Goal: Navigation & Orientation: Find specific page/section

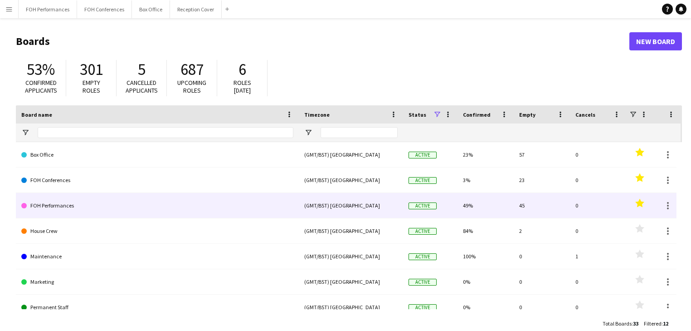
click at [58, 205] on link "FOH Performances" at bounding box center [157, 205] width 272 height 25
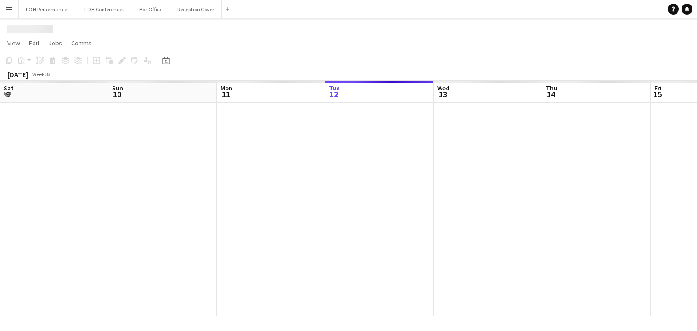
scroll to position [0, 217]
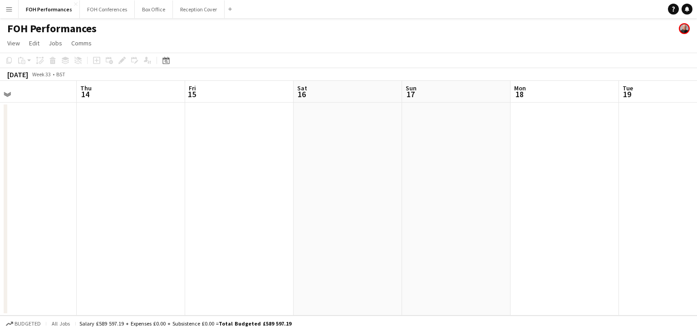
drag, startPoint x: 408, startPoint y: 165, endPoint x: 159, endPoint y: 154, distance: 248.8
click at [159, 154] on app-calendar-viewport "Sun 10 4/4 2 Jobs Mon 11 Tue 12 Wed 13 Thu 14 Fri 15 Sat 16 Sun 17 Mon 18 Tue 1…" at bounding box center [348, 198] width 697 height 235
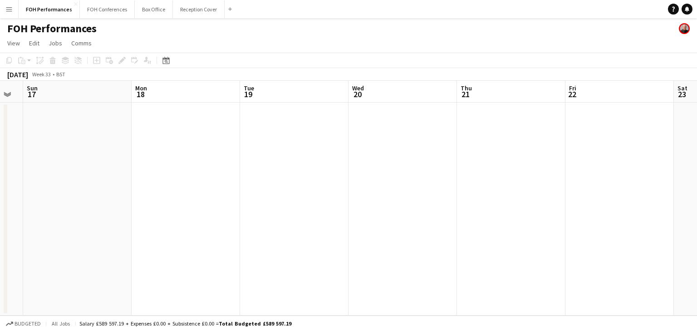
drag, startPoint x: 516, startPoint y: 191, endPoint x: 137, endPoint y: 166, distance: 379.5
click at [137, 166] on app-calendar-viewport "Thu 14 Fri 15 Sat 16 Sun 17 Mon 18 Tue 19 Wed 20 Thu 21 Fri 22 Sat 23 Sun 24 Mo…" at bounding box center [348, 198] width 697 height 235
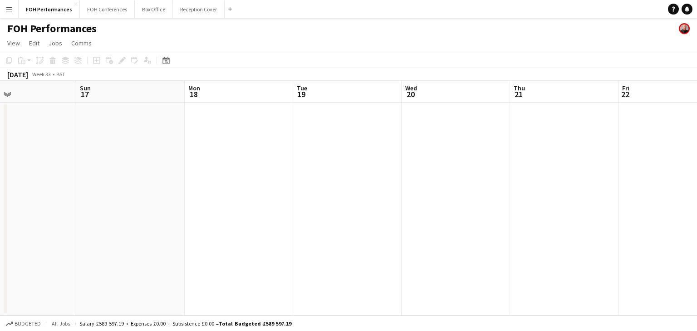
drag, startPoint x: 244, startPoint y: 167, endPoint x: 582, endPoint y: 175, distance: 338.0
click at [582, 175] on app-calendar-viewport "Thu 14 Fri 15 Sat 16 Sun 17 Mon 18 Tue 19 Wed 20 Thu 21 Fri 22 Sat 23 Sun 24 Mo…" at bounding box center [348, 198] width 697 height 235
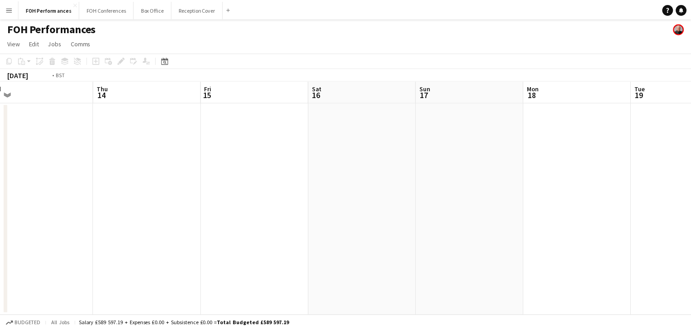
scroll to position [0, 275]
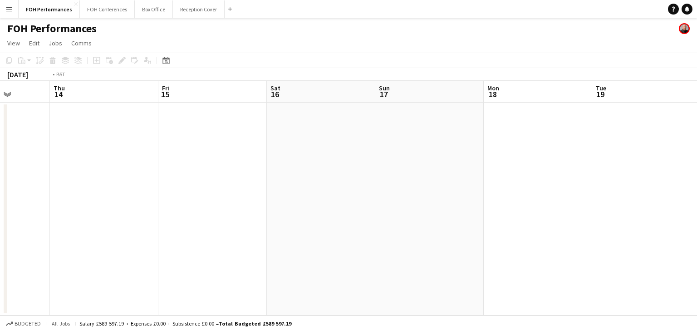
drag, startPoint x: 103, startPoint y: 171, endPoint x: 429, endPoint y: 171, distance: 325.7
click at [429, 171] on app-calendar-viewport "Mon 11 Tue 12 Wed 13 Thu 14 Fri 15 Sat 16 Sun 17 Mon 18 Tue 19 Wed 20 Thu 21 Fr…" at bounding box center [348, 198] width 697 height 235
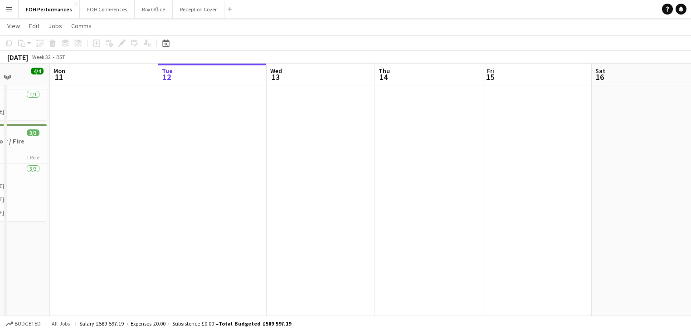
scroll to position [0, 0]
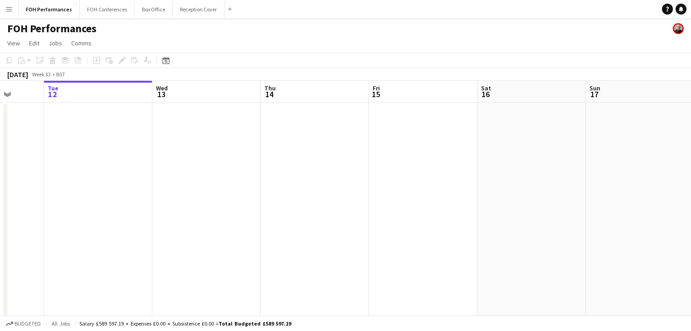
drag, startPoint x: 208, startPoint y: 173, endPoint x: 84, endPoint y: 149, distance: 125.7
click at [84, 149] on app-calendar-viewport "Fri 8 7/7 4 Jobs Sat 9 4/4 2 Jobs Sun 10 4/4 2 Jobs Mon 11 Tue 12 Wed 13 Thu 14…" at bounding box center [345, 271] width 691 height 380
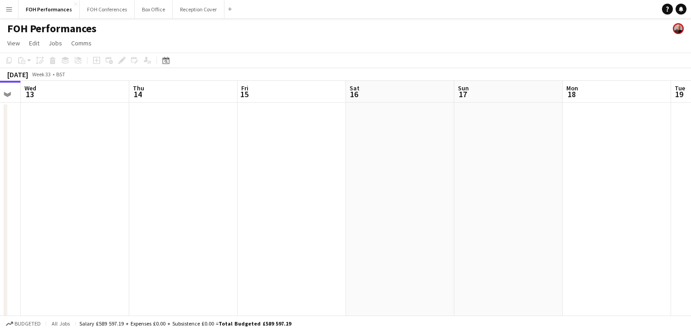
drag, startPoint x: 200, startPoint y: 175, endPoint x: 11, endPoint y: 148, distance: 191.5
click at [11, 148] on app-calendar-viewport "Sun 10 4/4 2 Jobs Mon 11 Tue 12 Wed 13 Thu 14 Fri 15 Sat 16 Sun 17 Mon 18 Tue 1…" at bounding box center [345, 271] width 691 height 380
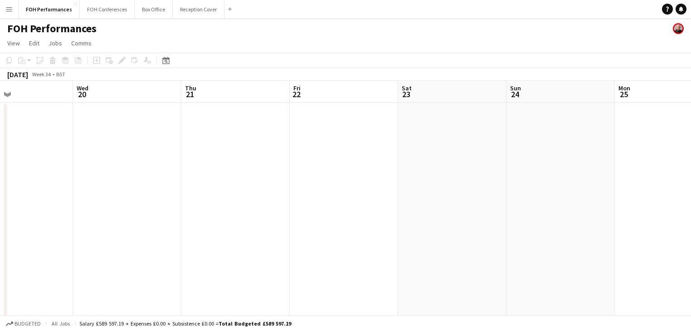
drag, startPoint x: 204, startPoint y: 189, endPoint x: 17, endPoint y: 153, distance: 190.4
click at [7, 158] on app-calendar-viewport "Sat 16 Sun 17 Mon 18 Tue 19 Wed 20 Thu 21 Fri 22 Sat 23 Sun 24 Mon 25 Tue 26 We…" at bounding box center [345, 271] width 691 height 380
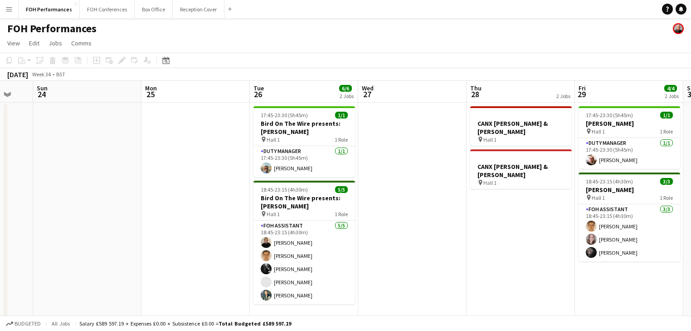
drag, startPoint x: 407, startPoint y: 183, endPoint x: 0, endPoint y: 166, distance: 407.2
click at [0, 166] on app-calendar-viewport "Wed 20 Thu 21 Fri 22 Sat 23 Sun 24 Mon 25 Tue 26 6/6 2 Jobs Wed 27 Thu 28 2 Job…" at bounding box center [345, 271] width 691 height 380
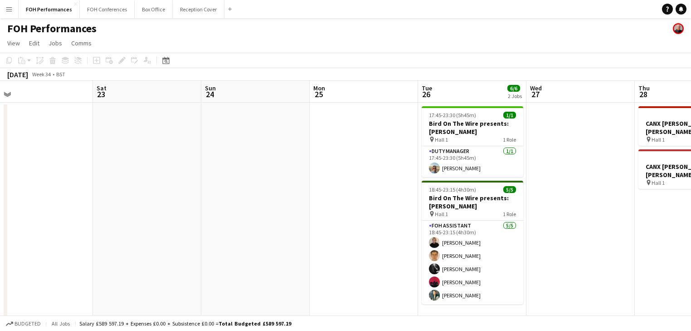
drag, startPoint x: 298, startPoint y: 171, endPoint x: 620, endPoint y: 172, distance: 321.6
click at [640, 176] on app-calendar-viewport "Wed 20 Thu 21 Fri 22 Sat 23 Sun 24 Mon 25 Tue 26 6/6 2 Jobs Wed 27 Thu 28 2 Job…" at bounding box center [345, 271] width 691 height 380
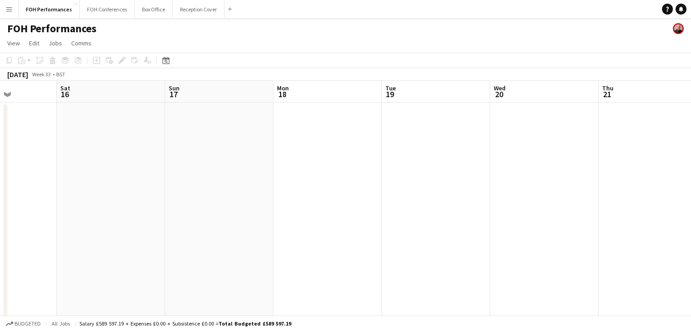
drag, startPoint x: 167, startPoint y: 165, endPoint x: 550, endPoint y: 166, distance: 382.8
click at [550, 166] on app-calendar-viewport "Wed 13 Thu 14 Fri 15 Sat 16 Sun 17 Mon 18 Tue 19 Wed 20 Thu 21 Fri 22 Sat 23 Su…" at bounding box center [345, 271] width 691 height 380
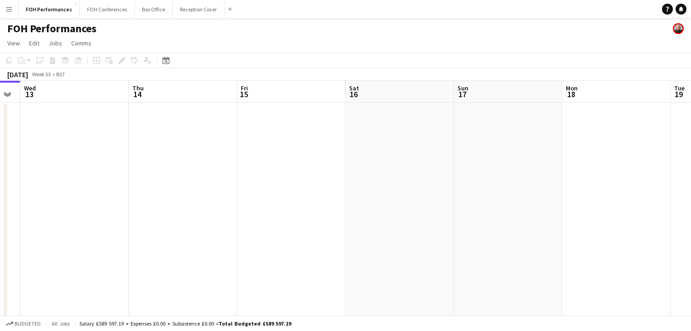
drag, startPoint x: 404, startPoint y: 173, endPoint x: 572, endPoint y: 172, distance: 167.8
click at [572, 172] on app-calendar-viewport "Mon 11 Tue 12 Wed 13 Thu 14 Fri 15 Sat 16 Sun 17 Mon 18 Tue 19 Wed 20 Thu 21 Fr…" at bounding box center [345, 271] width 691 height 380
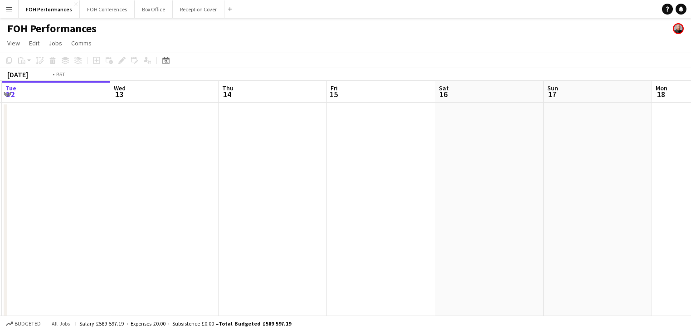
scroll to position [0, 210]
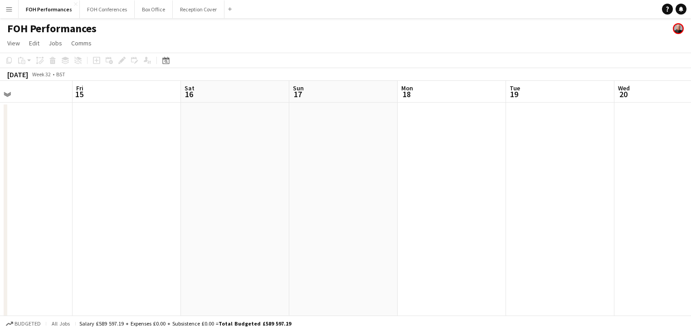
drag, startPoint x: 246, startPoint y: 189, endPoint x: 82, endPoint y: 163, distance: 166.7
click at [82, 163] on app-calendar-viewport "Mon 11 Tue 12 Wed 13 Thu 14 Fri 15 Sat 16 Sun 17 Mon 18 Tue 19 Wed 20 Thu 21 Fr…" at bounding box center [345, 271] width 691 height 380
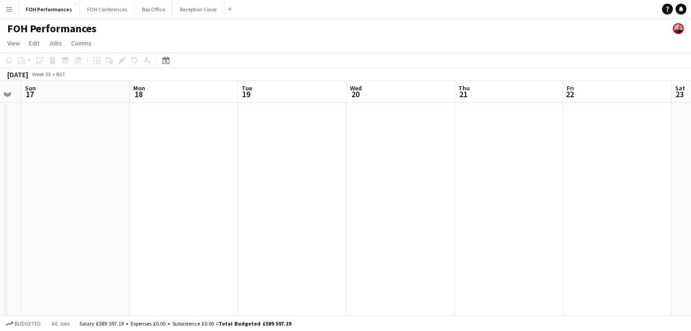
drag, startPoint x: 345, startPoint y: 161, endPoint x: 77, endPoint y: 156, distance: 268.1
click at [77, 156] on app-calendar-viewport "Wed 13 Thu 14 Fri 15 Sat 16 Sun 17 Mon 18 Tue 19 Wed 20 Thu 21 Fri 22 Sat 23 Su…" at bounding box center [345, 271] width 691 height 380
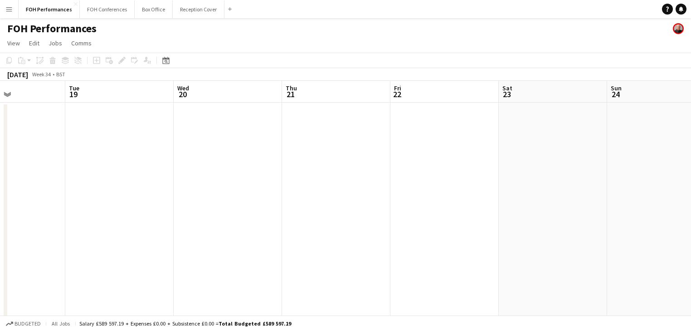
drag, startPoint x: 325, startPoint y: 162, endPoint x: 152, endPoint y: 139, distance: 174.4
click at [152, 139] on app-calendar-viewport "Sat 16 Sun 17 Mon 18 Tue 19 Wed 20 Thu 21 Fri 22 Sat 23 Sun 24 Mon 25 Tue 26 6/…" at bounding box center [345, 271] width 691 height 380
drag, startPoint x: 80, startPoint y: 129, endPoint x: 421, endPoint y: 136, distance: 341.6
click at [421, 136] on app-calendar-viewport "Wed 13 Thu 14 Fri 15 Sat 16 Sun 17 Mon 18 Tue 19 Wed 20 Thu 21 Fri 22 Sat 23 Su…" at bounding box center [345, 271] width 691 height 380
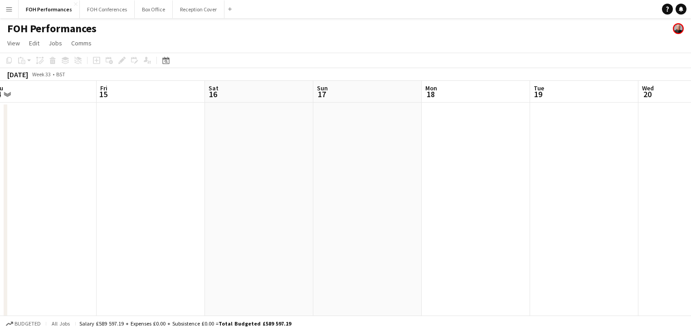
drag, startPoint x: 232, startPoint y: 142, endPoint x: 333, endPoint y: 147, distance: 101.7
click at [356, 144] on app-calendar-viewport "Tue 12 Wed 13 Thu 14 Fri 15 Sat 16 Sun 17 Mon 18 Tue 19 Wed 20 Thu 21 Fri 22 Sa…" at bounding box center [345, 271] width 691 height 380
drag, startPoint x: 205, startPoint y: 147, endPoint x: 78, endPoint y: 149, distance: 127.5
click at [76, 150] on app-calendar-viewport "Mon 11 Tue 12 Wed 13 Thu 14 Fri 15 Sat 16 Sun 17 Mon 18 Tue 19 Wed 20 Thu 21 Fr…" at bounding box center [345, 271] width 691 height 380
drag, startPoint x: 379, startPoint y: 160, endPoint x: 194, endPoint y: 154, distance: 184.7
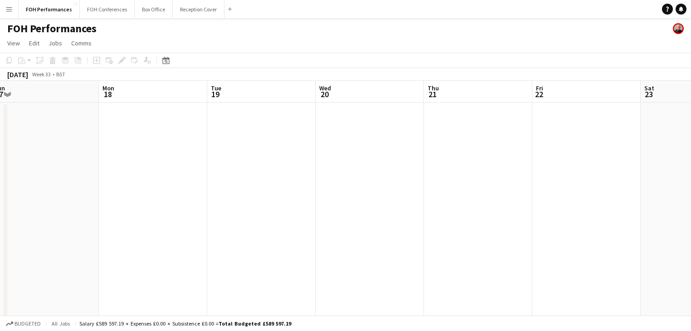
click at [194, 154] on app-calendar-viewport "Thu 14 Fri 15 Sat 16 Sun 17 Mon 18 Tue 19 Wed 20 Thu 21 Fri 22 Sat 23 Sun 24 Mo…" at bounding box center [345, 271] width 691 height 380
drag, startPoint x: 422, startPoint y: 184, endPoint x: 276, endPoint y: 185, distance: 145.6
click at [276, 185] on app-calendar-viewport "Sat 16 Sun 17 Mon 18 Tue 19 Wed 20 Thu 21 Fri 22 Sat 23 Sun 24 Mon 25 Tue 26 6/…" at bounding box center [345, 271] width 691 height 380
drag, startPoint x: 506, startPoint y: 185, endPoint x: 238, endPoint y: 189, distance: 268.1
click at [237, 190] on app-calendar-viewport "Sat 16 Sun 17 Mon 18 Tue 19 Wed 20 Thu 21 Fri 22 Sat 23 Sun 24 Mon 25 Tue 26 6/…" at bounding box center [345, 271] width 691 height 380
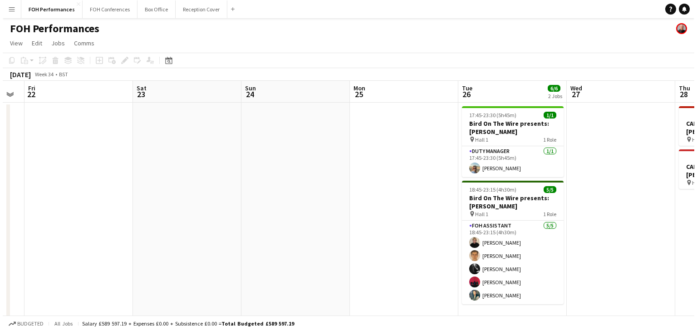
scroll to position [0, 286]
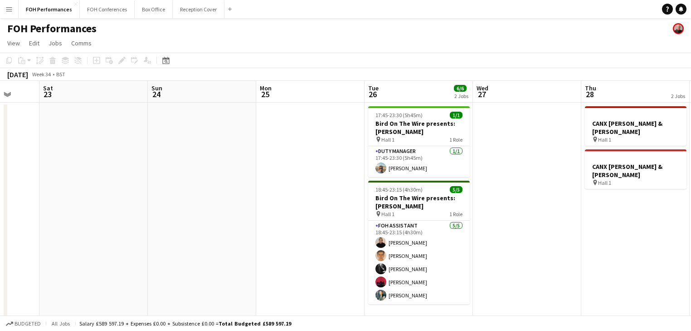
drag, startPoint x: 495, startPoint y: 182, endPoint x: 313, endPoint y: 174, distance: 182.1
click at [313, 174] on app-calendar-viewport "Wed 20 Thu 21 Fri 22 Sat 23 Sun 24 Mon 25 Tue 26 6/6 2 Jobs Wed 27 Thu 28 2 Job…" at bounding box center [345, 271] width 691 height 380
click at [152, 12] on button "Box Office Close" at bounding box center [154, 9] width 38 height 18
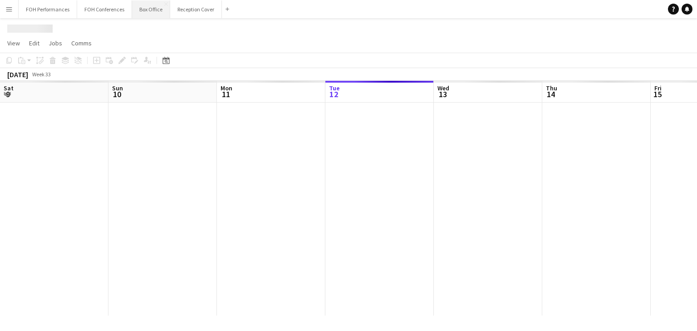
scroll to position [0, 217]
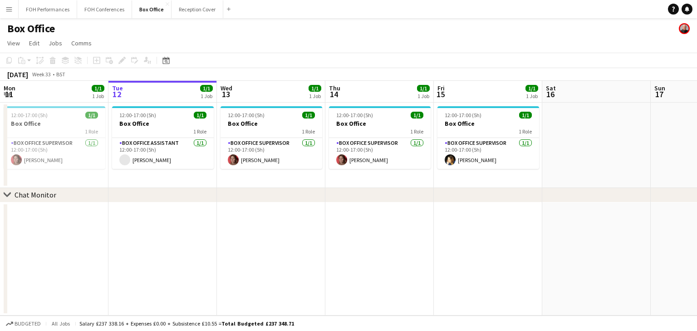
drag, startPoint x: 375, startPoint y: 196, endPoint x: 310, endPoint y: 199, distance: 64.9
click at [310, 199] on div "chevron-right Chat Monitor" at bounding box center [348, 195] width 697 height 15
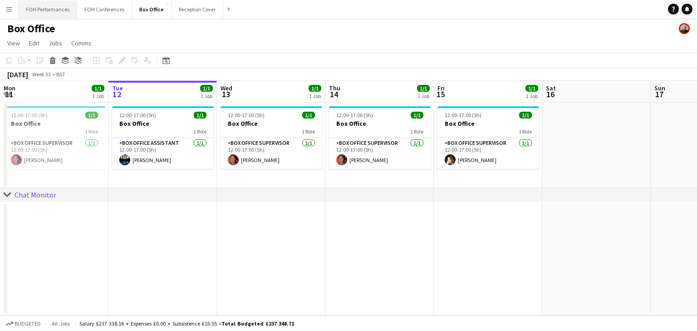
click at [33, 14] on button "FOH Performances Close" at bounding box center [48, 9] width 59 height 18
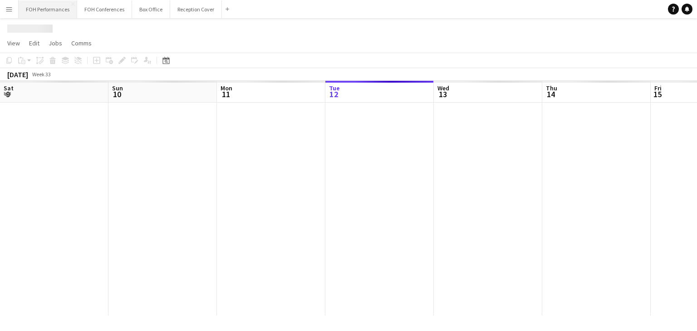
scroll to position [0, 217]
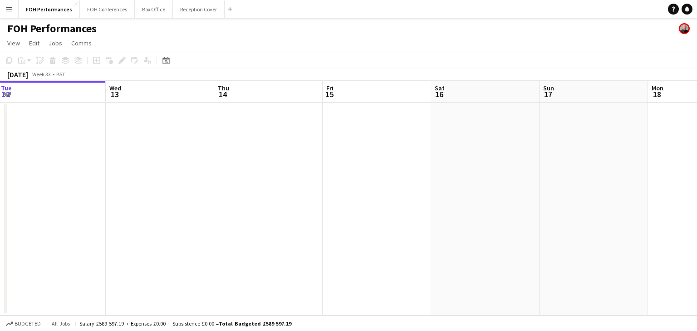
drag, startPoint x: 364, startPoint y: 185, endPoint x: 97, endPoint y: 173, distance: 267.4
click at [71, 181] on app-calendar-viewport "Sat 9 4/4 2 Jobs Sun 10 4/4 2 Jobs Mon 11 Tue 12 Wed 13 Thu 14 Fri 15 Sat 16 Su…" at bounding box center [348, 198] width 697 height 235
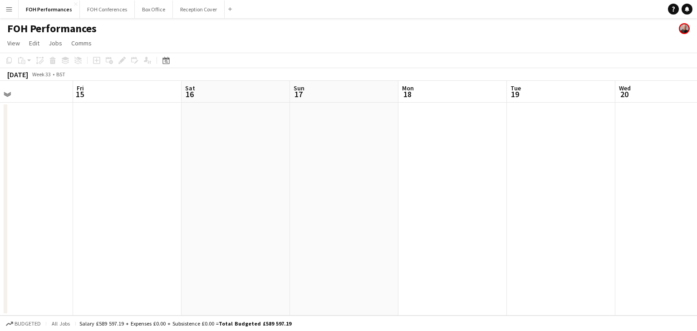
drag, startPoint x: 479, startPoint y: 207, endPoint x: 227, endPoint y: 212, distance: 251.8
click at [227, 212] on app-calendar-viewport "Mon 11 Tue 12 Wed 13 Thu 14 Fri 15 Sat 16 Sun 17 Mon 18 Tue 19 Wed 20 Thu 21 Fr…" at bounding box center [348, 198] width 697 height 235
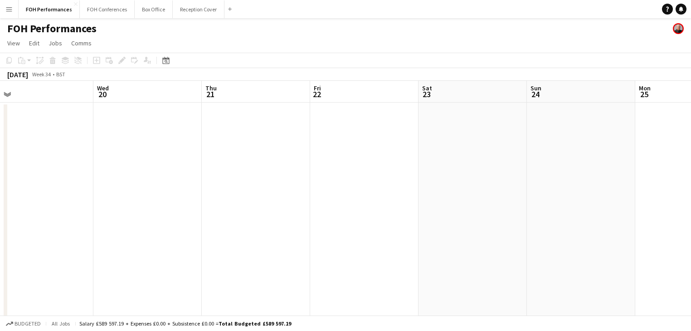
drag, startPoint x: 498, startPoint y: 217, endPoint x: 193, endPoint y: 227, distance: 305.0
click at [193, 227] on app-calendar-viewport "Sun 17 Mon 18 Tue 19 Wed 20 Thu 21 Fri 22 Sat 23 Sun 24 Mon 25 Tue 26 6/6 2 Job…" at bounding box center [345, 202] width 691 height 243
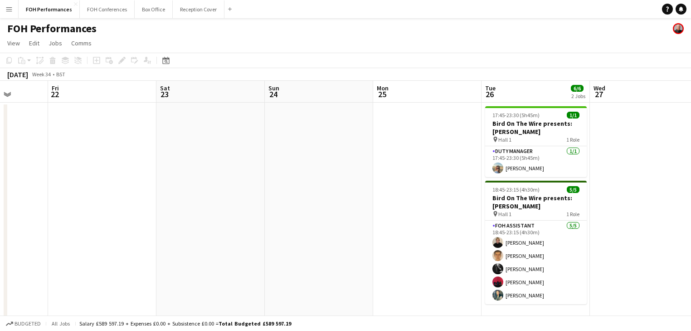
drag, startPoint x: 449, startPoint y: 218, endPoint x: 318, endPoint y: 210, distance: 130.8
click at [187, 226] on app-calendar-viewport "Tue 19 Wed 20 Thu 21 Fri 22 Sat 23 Sun 24 Mon 25 Tue 26 6/6 2 Jobs Wed 27 Thu 2…" at bounding box center [345, 202] width 691 height 243
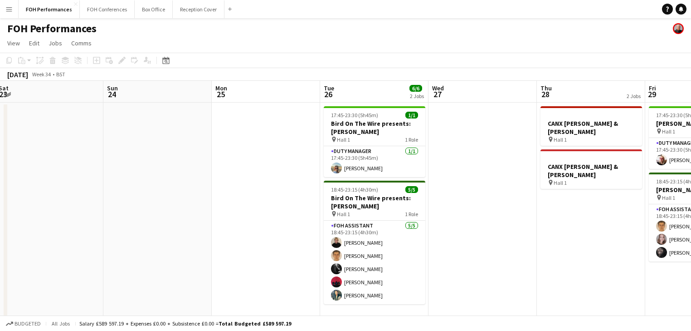
drag, startPoint x: 379, startPoint y: 210, endPoint x: 217, endPoint y: 214, distance: 161.5
click at [217, 214] on app-calendar-viewport "Wed 20 Thu 21 Fri 22 Sat 23 Sun 24 Mon 25 Tue 26 6/6 2 Jobs Wed 27 Thu 28 2 Job…" at bounding box center [345, 202] width 691 height 243
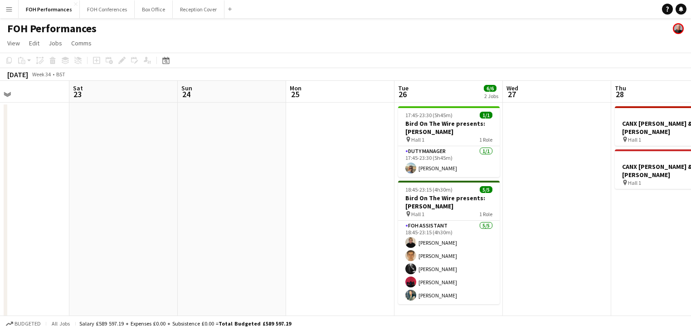
drag, startPoint x: 498, startPoint y: 198, endPoint x: 355, endPoint y: 205, distance: 143.0
click at [355, 205] on app-calendar-viewport "Wed 20 Thu 21 Fri 22 Sat 23 Sun 24 Mon 25 Tue 26 6/6 2 Jobs Wed 27 Thu 28 2 Job…" at bounding box center [345, 202] width 691 height 243
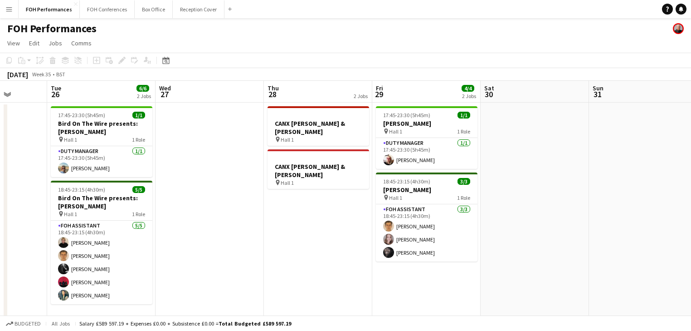
drag, startPoint x: 374, startPoint y: 206, endPoint x: 269, endPoint y: 203, distance: 104.8
click at [269, 203] on app-calendar-viewport "Fri 22 Sat 23 Sun 24 Mon 25 Tue 26 6/6 2 Jobs Wed 27 Thu 28 2 Jobs Fri 29 4/4 2…" at bounding box center [345, 202] width 691 height 243
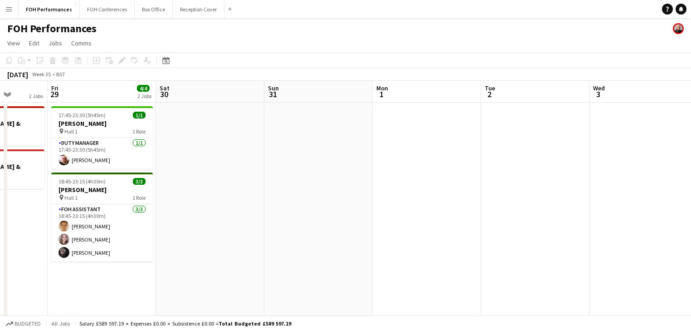
drag, startPoint x: 555, startPoint y: 222, endPoint x: 230, endPoint y: 209, distance: 325.5
click at [230, 209] on app-calendar-viewport "Tue 26 6/6 2 Jobs Wed 27 Thu 28 2 Jobs Fri 29 4/4 2 Jobs Sat 30 Sun 31 Mon 1 Tu…" at bounding box center [345, 216] width 691 height 270
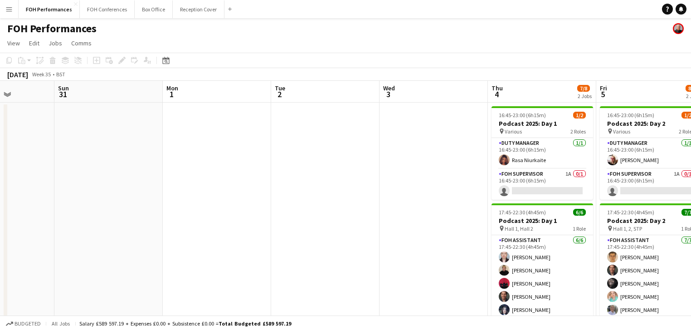
drag, startPoint x: 257, startPoint y: 202, endPoint x: 222, endPoint y: 199, distance: 35.1
click at [222, 199] on app-calendar-viewport "Wed 27 Thu 28 2 Jobs Fri 29 4/4 2 Jobs Sat 30 Sun 31 Mon 1 Tue 2 Wed 3 Thu 4 7/…" at bounding box center [345, 289] width 691 height 417
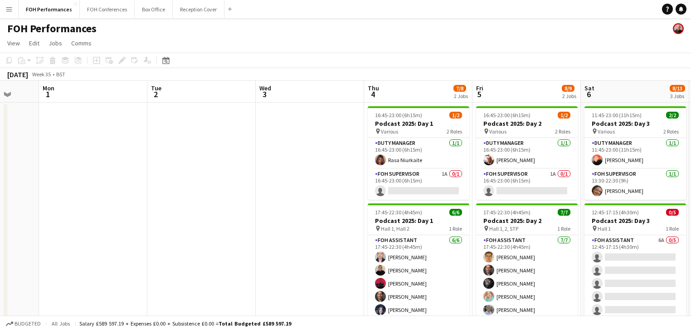
drag, startPoint x: 254, startPoint y: 196, endPoint x: 205, endPoint y: 190, distance: 49.3
click at [205, 190] on app-calendar-viewport "Fri 29 4/4 2 Jobs Sat 30 Sun 31 Mon 1 Tue 2 Wed 3 Thu 4 7/8 2 Jobs Fri 5 8/9 2 …" at bounding box center [345, 289] width 691 height 417
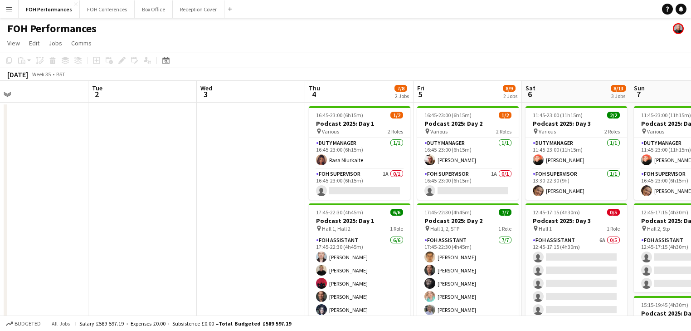
drag, startPoint x: 321, startPoint y: 196, endPoint x: 151, endPoint y: 182, distance: 171.1
click at [151, 182] on app-calendar-viewport "Fri 29 4/4 2 Jobs Sat 30 Sun 31 Mon 1 Tue 2 Wed 3 Thu 4 7/8 2 Jobs Fri 5 8/9 2 …" at bounding box center [345, 289] width 691 height 417
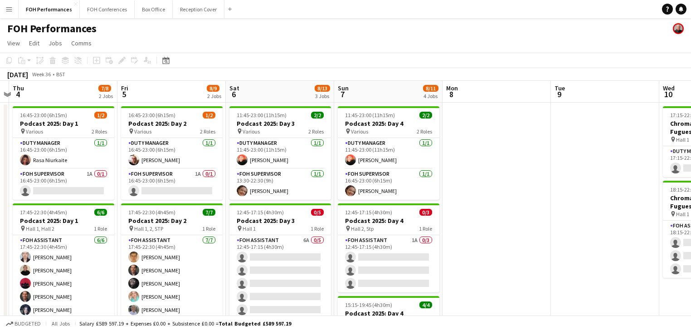
scroll to position [0, 426]
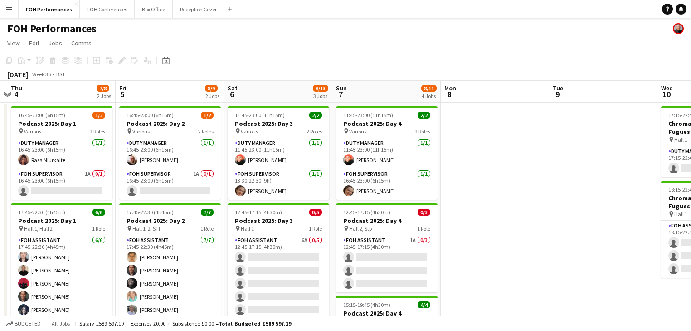
drag, startPoint x: 655, startPoint y: 231, endPoint x: 469, endPoint y: 229, distance: 186.4
click at [469, 229] on app-calendar-viewport "Sun 31 Mon 1 Tue 2 Wed 3 Thu 4 7/8 2 Jobs Fri 5 8/9 2 Jobs Sat 6 8/13 3 Jobs Su…" at bounding box center [345, 289] width 691 height 417
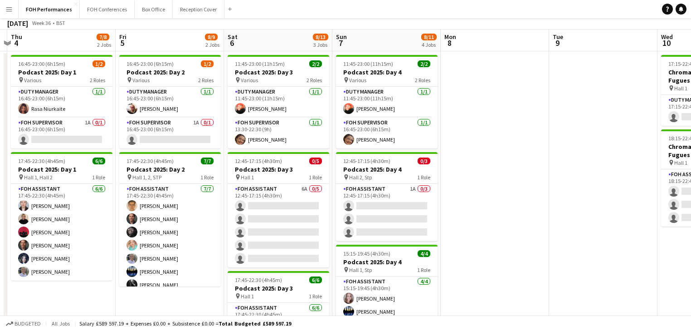
scroll to position [0, 0]
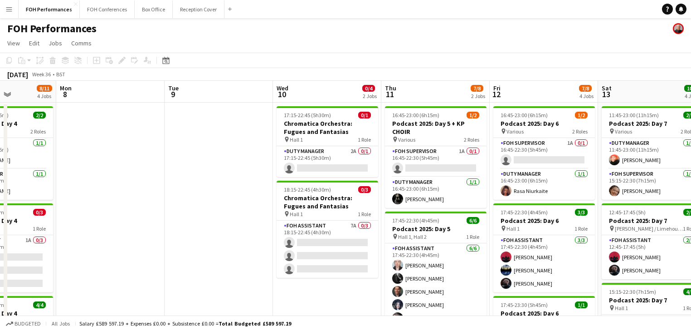
drag, startPoint x: 546, startPoint y: 218, endPoint x: 161, endPoint y: 174, distance: 387.2
click at [161, 174] on app-calendar-viewport "Thu 4 7/8 2 Jobs Fri 5 8/9 2 Jobs Sat 6 8/13 3 Jobs Sun 7 8/11 4 Jobs Mon 8 Tue…" at bounding box center [345, 289] width 691 height 417
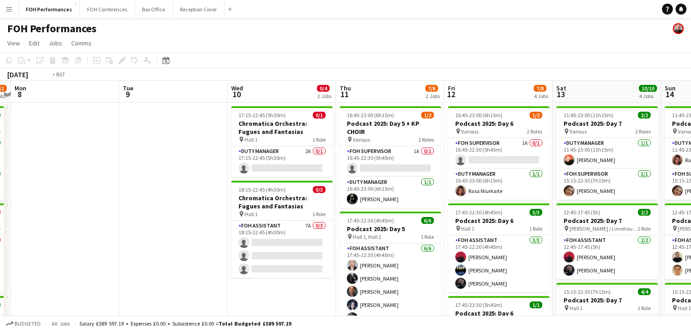
scroll to position [0, 333]
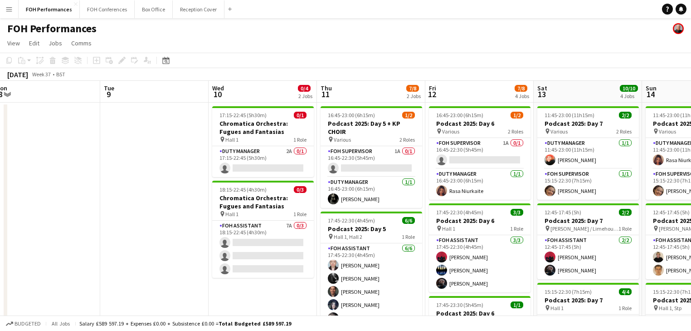
drag, startPoint x: 308, startPoint y: 179, endPoint x: 244, endPoint y: 181, distance: 64.0
click at [244, 181] on app-calendar-viewport "Fri 5 8/9 2 Jobs Sat 6 8/13 3 Jobs Sun 7 8/11 4 Jobs Mon 8 Tue 9 Wed 10 0/4 2 J…" at bounding box center [345, 289] width 691 height 417
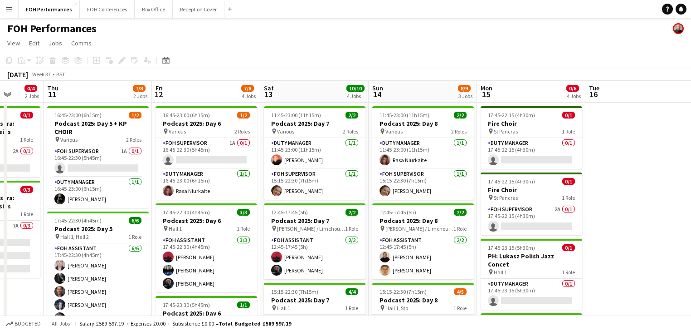
drag, startPoint x: 473, startPoint y: 204, endPoint x: 200, endPoint y: 172, distance: 275.4
click at [200, 172] on app-calendar-viewport "Sun 7 8/11 4 Jobs Mon 8 Tue 9 Wed 10 0/4 2 Jobs Thu 11 7/8 2 Jobs Fri 12 7/8 4 …" at bounding box center [345, 289] width 691 height 417
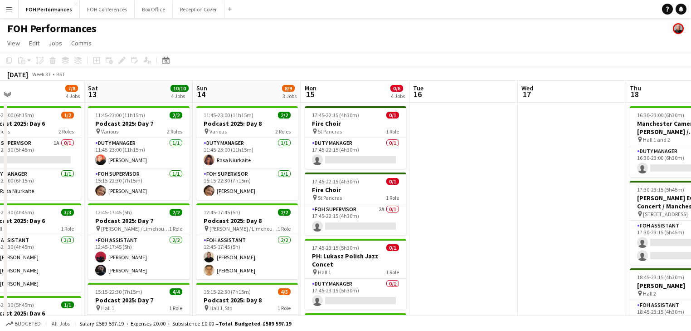
drag, startPoint x: 425, startPoint y: 187, endPoint x: 259, endPoint y: 173, distance: 166.2
click at [259, 173] on app-calendar-viewport "Tue 9 Wed 10 0/4 2 Jobs Thu 11 7/8 2 Jobs Fri 12 7/8 4 Jobs Sat 13 10/10 4 Jobs…" at bounding box center [345, 289] width 691 height 417
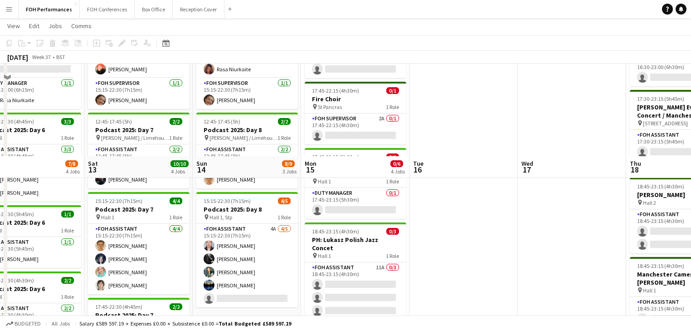
scroll to position [0, 0]
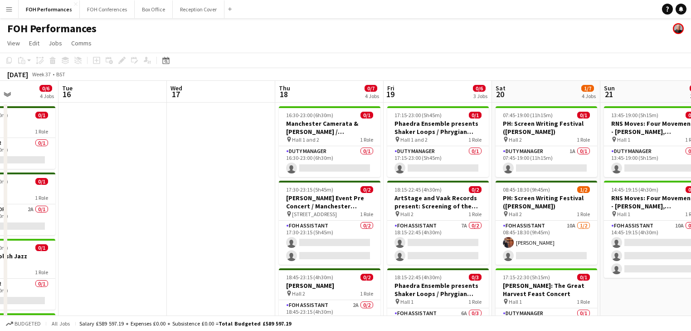
drag, startPoint x: 477, startPoint y: 174, endPoint x: 180, endPoint y: 140, distance: 299.5
click at [180, 140] on app-calendar-viewport "Fri 12 7/8 4 Jobs Sat 13 10/10 4 Jobs Sun 14 8/9 3 Jobs Mon 15 0/6 4 Jobs Tue 1…" at bounding box center [345, 289] width 691 height 417
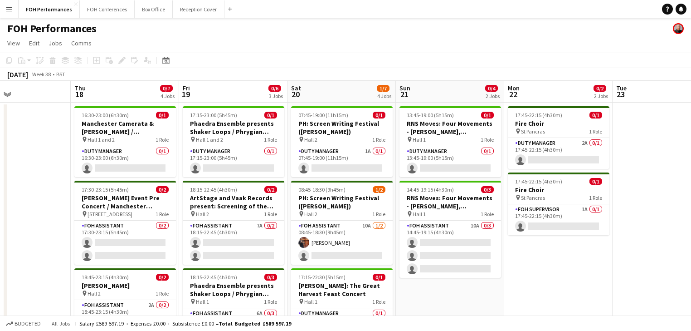
drag, startPoint x: 408, startPoint y: 159, endPoint x: 151, endPoint y: 135, distance: 258.8
click at [151, 135] on app-calendar-viewport "Sun 14 8/9 3 Jobs Mon 15 0/6 4 Jobs Tue 16 Wed 17 Thu 18 0/7 4 Jobs Fri 19 0/6 …" at bounding box center [345, 289] width 691 height 417
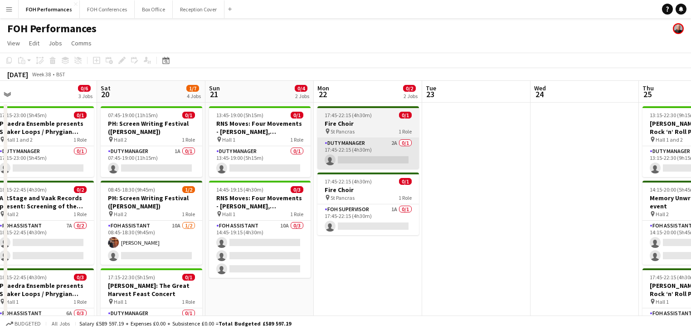
drag, startPoint x: 464, startPoint y: 183, endPoint x: 350, endPoint y: 151, distance: 119.3
click at [274, 167] on app-calendar-viewport "Tue 16 Wed 17 Thu 18 0/7 4 Jobs Fri 19 0/6 3 Jobs Sat 20 1/7 4 Jobs Sun 21 0/4 …" at bounding box center [345, 289] width 691 height 417
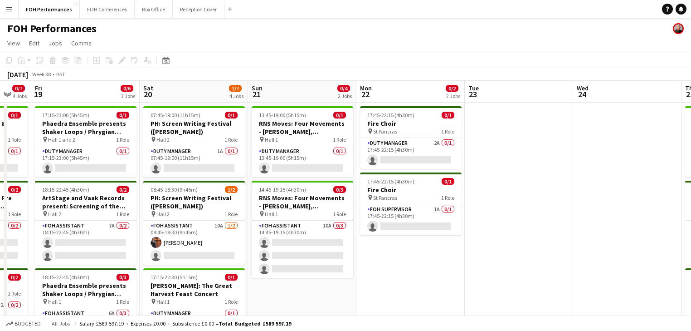
drag, startPoint x: 449, startPoint y: 160, endPoint x: 288, endPoint y: 148, distance: 161.4
click at [256, 151] on app-calendar-viewport "Tue 16 Wed 17 Thu 18 0/7 4 Jobs Fri 19 0/6 3 Jobs Sat 20 1/7 4 Jobs Sun 21 0/4 …" at bounding box center [345, 289] width 691 height 417
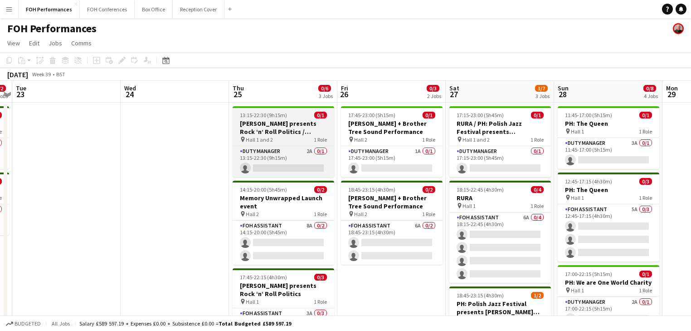
drag, startPoint x: 416, startPoint y: 166, endPoint x: 273, endPoint y: 140, distance: 145.4
click at [196, 141] on app-calendar-viewport "Sat 20 1/7 4 Jobs Sun 21 0/4 2 Jobs Mon 22 0/2 2 Jobs Tue 23 Wed 24 Thu 25 0/6 …" at bounding box center [345, 289] width 691 height 417
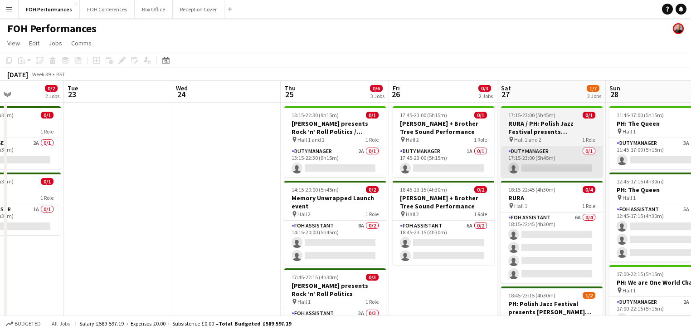
drag, startPoint x: 455, startPoint y: 171, endPoint x: 342, endPoint y: 151, distance: 114.2
click at [304, 154] on app-calendar-viewport "Sat 20 1/7 4 Jobs Sun 21 0/4 2 Jobs Mon 22 0/2 2 Jobs Tue 23 Wed 24 Thu 25 0/6 …" at bounding box center [345, 289] width 691 height 417
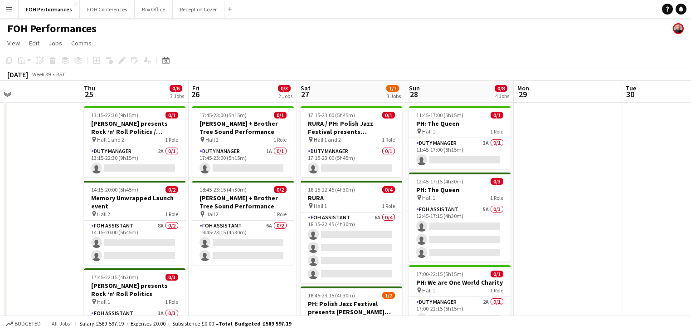
drag, startPoint x: 451, startPoint y: 180, endPoint x: 371, endPoint y: 165, distance: 81.8
click at [371, 165] on app-calendar-viewport "Mon 22 0/2 2 Jobs Tue 23 Wed 24 Thu 25 0/6 3 Jobs Fri 26 0/3 2 Jobs Sat 27 1/7 …" at bounding box center [345, 289] width 691 height 417
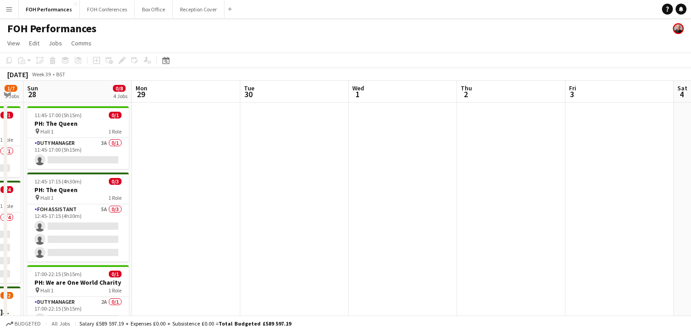
drag, startPoint x: 390, startPoint y: 165, endPoint x: 337, endPoint y: 131, distance: 63.3
click at [369, 153] on app-calendar-viewport "Wed 24 Thu 25 0/6 3 Jobs Fri 26 0/3 2 Jobs Sat 27 1/7 3 Jobs Sun 28 0/8 4 Jobs …" at bounding box center [345, 289] width 691 height 417
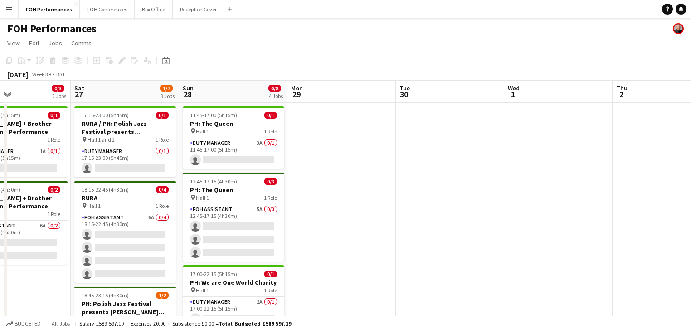
drag, startPoint x: 153, startPoint y: 176, endPoint x: 428, endPoint y: 170, distance: 275.4
click at [428, 170] on app-calendar-viewport "Wed 24 Thu 25 0/6 3 Jobs Fri 26 0/3 2 Jobs Sat 27 1/7 3 Jobs Sun 28 0/8 4 Jobs …" at bounding box center [345, 289] width 691 height 417
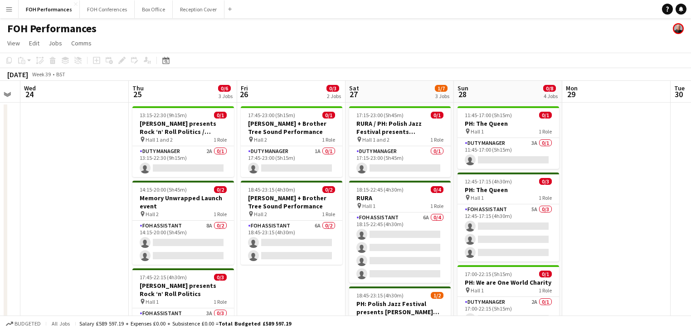
drag, startPoint x: 348, startPoint y: 171, endPoint x: 234, endPoint y: 152, distance: 115.9
click at [410, 168] on app-calendar-viewport "Mon 22 0/2 2 Jobs Tue 23 Wed 24 Thu 25 0/6 3 Jobs Fri 26 0/3 2 Jobs Sat 27 1/7 …" at bounding box center [345, 289] width 691 height 417
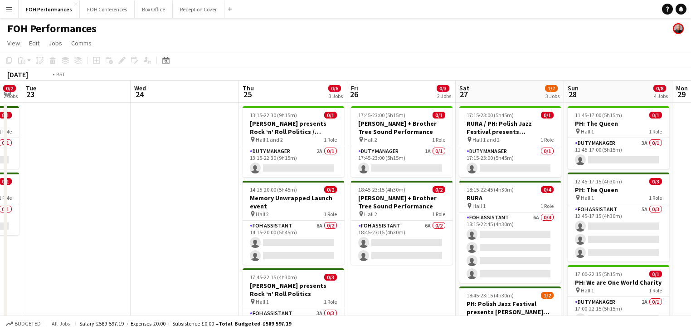
drag, startPoint x: 246, startPoint y: 158, endPoint x: 484, endPoint y: 174, distance: 239.1
click at [495, 171] on app-calendar-viewport "Sun 21 0/4 2 Jobs Mon 22 0/2 2 Jobs Tue 23 Wed 24 Thu 25 0/6 3 Jobs Fri 26 0/3 …" at bounding box center [345, 289] width 691 height 417
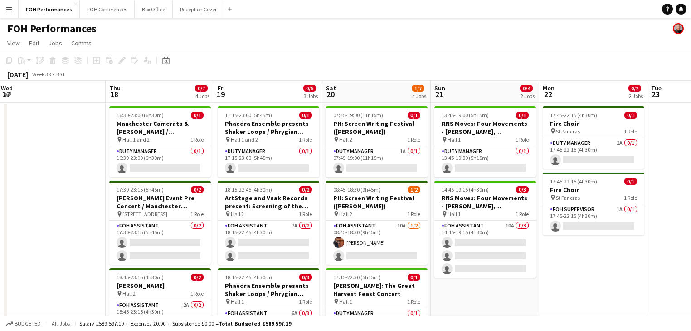
drag, startPoint x: 207, startPoint y: 185, endPoint x: 455, endPoint y: 191, distance: 247.3
click at [463, 191] on app-calendar-viewport "Mon 15 0/6 4 Jobs Tue 16 Wed 17 Thu 18 0/7 4 Jobs Fri 19 0/6 3 Jobs Sat 20 1/7 …" at bounding box center [345, 289] width 691 height 417
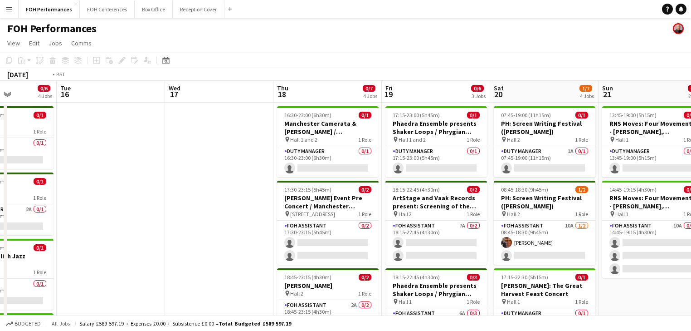
drag, startPoint x: 390, startPoint y: 170, endPoint x: 470, endPoint y: 172, distance: 80.8
click at [470, 172] on app-calendar-viewport "Sat 13 10/10 4 Jobs Sun 14 8/9 3 Jobs Mon 15 0/6 4 Jobs Tue 16 Wed 17 Thu 18 0/…" at bounding box center [345, 289] width 691 height 417
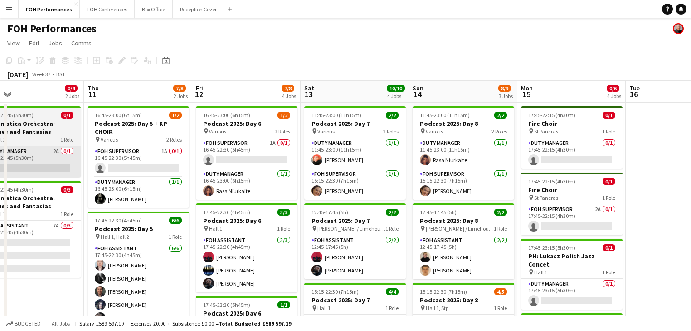
drag, startPoint x: 138, startPoint y: 161, endPoint x: 347, endPoint y: 170, distance: 209.3
click at [479, 161] on app-calendar-viewport "Tue 9 Wed 10 0/4 2 Jobs Thu 11 7/8 2 Jobs Fri 12 7/8 4 Jobs Sat 13 10/10 4 Jobs…" at bounding box center [345, 289] width 691 height 417
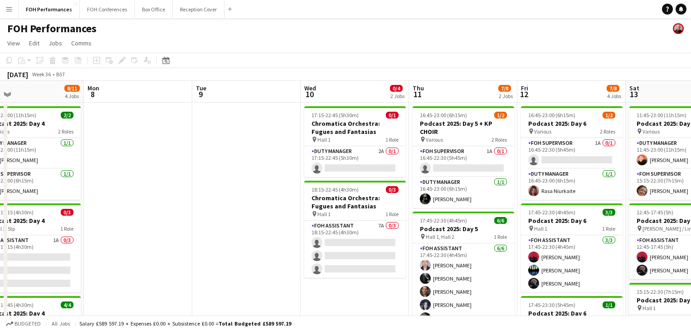
drag, startPoint x: 260, startPoint y: 166, endPoint x: 332, endPoint y: 151, distance: 73.3
click at [357, 164] on app-calendar-viewport "Fri 5 8/9 2 Jobs Sat 6 8/13 3 Jobs Sun 7 8/11 4 Jobs Mon 8 Tue 9 Wed 10 0/4 2 J…" at bounding box center [345, 289] width 691 height 417
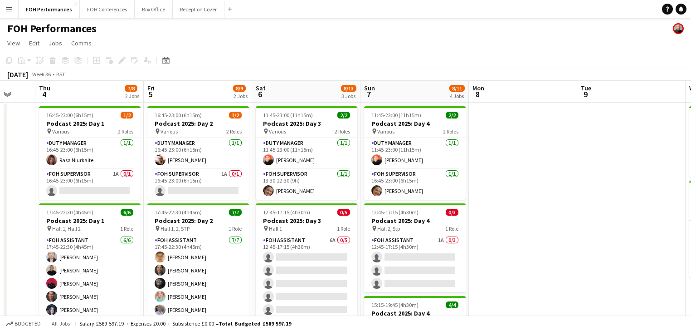
scroll to position [0, 275]
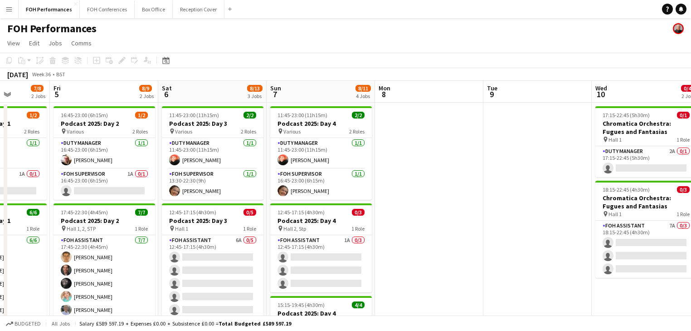
drag, startPoint x: 427, startPoint y: 171, endPoint x: 534, endPoint y: 174, distance: 107.1
click at [534, 174] on app-calendar-viewport "Tue 2 Wed 3 Thu 4 7/8 2 Jobs Fri 5 8/9 2 Jobs Sat 6 8/13 3 Jobs Sun 7 8/11 4 Jo…" at bounding box center [345, 289] width 691 height 417
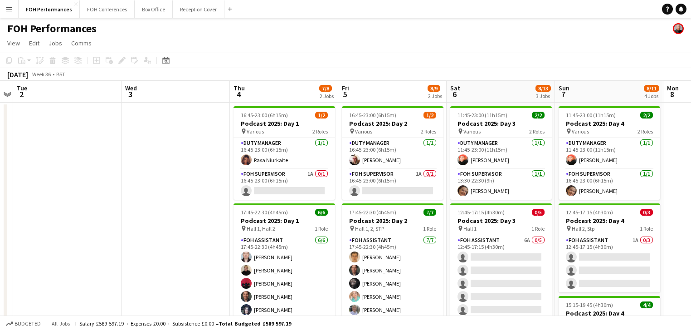
scroll to position [0, 201]
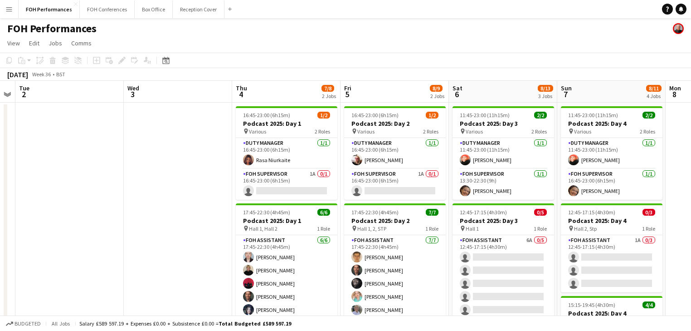
drag, startPoint x: 81, startPoint y: 205, endPoint x: 264, endPoint y: 200, distance: 182.4
click at [264, 200] on app-calendar-viewport "Sun 31 Mon 1 Tue 2 Wed 3 Thu 4 7/8 2 Jobs Fri 5 8/9 2 Jobs Sat 6 8/13 3 Jobs Su…" at bounding box center [345, 289] width 691 height 417
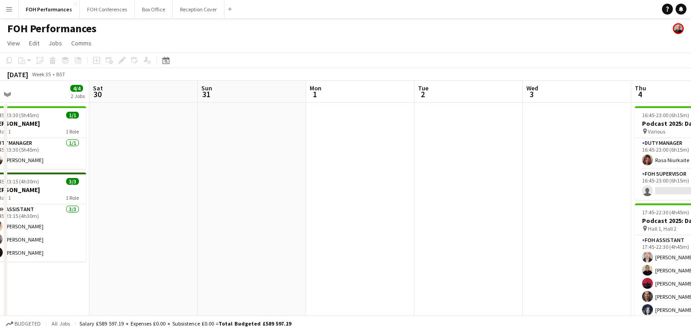
drag, startPoint x: 591, startPoint y: 158, endPoint x: 562, endPoint y: 184, distance: 39.2
click at [624, 158] on app-calendar-viewport "Wed 27 Thu 28 2 Jobs Fri 29 4/4 2 Jobs Sat 30 Sun 31 Mon 1 Tue 2 Wed 3 Thu 4 7/…" at bounding box center [345, 289] width 691 height 417
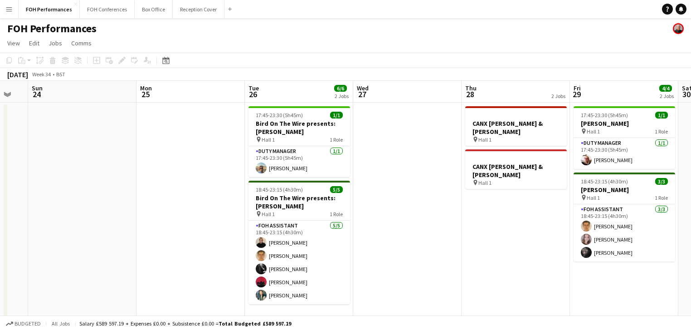
drag, startPoint x: 214, startPoint y: 226, endPoint x: 681, endPoint y: 200, distance: 467.9
click at [681, 200] on app-calendar-viewport "Thu 21 Fri 22 Sat 23 Sun 24 Mon 25 Tue 26 6/6 2 Jobs Wed 27 Thu 28 2 Jobs Fri 2…" at bounding box center [345, 289] width 691 height 417
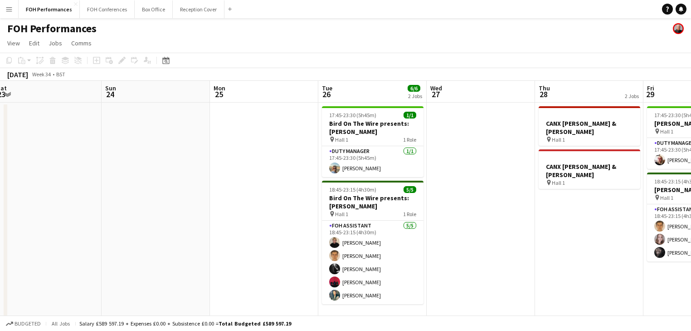
drag, startPoint x: 271, startPoint y: 207, endPoint x: 544, endPoint y: 192, distance: 273.9
click at [589, 186] on app-calendar-viewport "Thu 21 Fri 22 Sat 23 Sun 24 Mon 25 Tue 26 6/6 2 Jobs Wed 27 Thu 28 2 Jobs Fri 2…" at bounding box center [345, 289] width 691 height 417
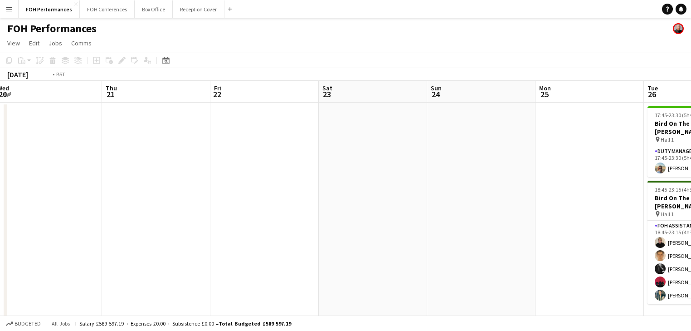
drag, startPoint x: 171, startPoint y: 217, endPoint x: 571, endPoint y: 209, distance: 399.7
click at [571, 209] on app-calendar-viewport "Mon 18 Tue 19 Wed 20 Thu 21 Fri 22 Sat 23 Sun 24 Mon 25 Tue 26 6/6 2 Jobs Wed 2…" at bounding box center [345, 289] width 691 height 417
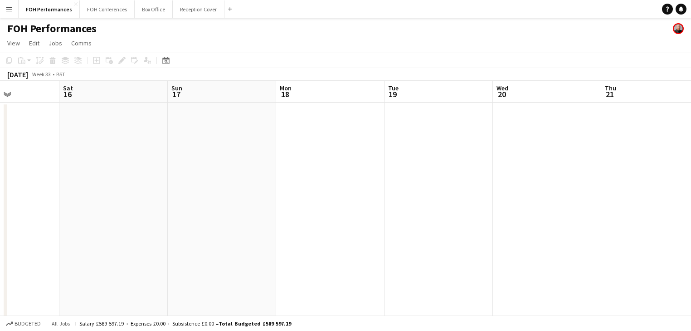
drag, startPoint x: 288, startPoint y: 193, endPoint x: 236, endPoint y: 200, distance: 53.1
click at [541, 192] on app-calendar-viewport "Wed 13 Thu 14 Fri 15 Sat 16 Sun 17 Mon 18 Tue 19 Wed 20 Thu 21 Fri 22 Sat 23 Su…" at bounding box center [345, 289] width 691 height 417
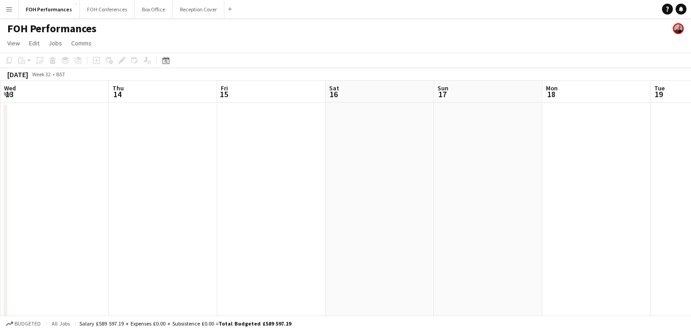
drag, startPoint x: 379, startPoint y: 192, endPoint x: 114, endPoint y: 188, distance: 264.9
click at [114, 188] on app-calendar-viewport "Sun 10 4/4 2 Jobs Mon 11 Tue 12 Wed 13 Thu 14 Fri 15 Sat 16 Sun 17 Mon 18 Tue 1…" at bounding box center [345, 289] width 691 height 417
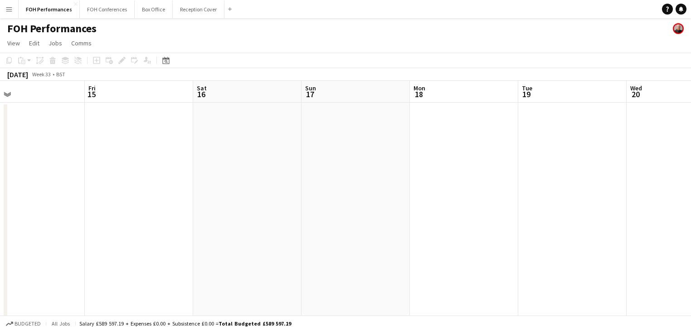
scroll to position [0, 254]
drag, startPoint x: 325, startPoint y: 194, endPoint x: 180, endPoint y: 199, distance: 145.7
click at [180, 199] on app-calendar-viewport "Tue 12 Wed 13 Thu 14 Fri 15 Sat 16 Sun 17 Mon 18 Tue 19 Wed 20 Thu 21 Fri 22 Sa…" at bounding box center [345, 289] width 691 height 417
